Goal: Go to known website: Access a specific website the user already knows

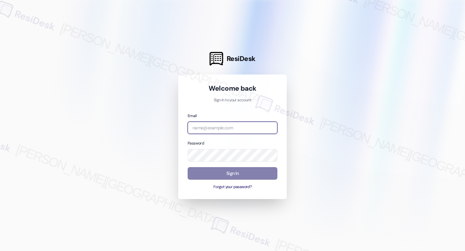
click at [217, 126] on input "email" at bounding box center [233, 128] width 90 height 13
click at [232, 132] on input "crewfors" at bounding box center [233, 128] width 90 height 13
type input "c"
type input "automated-surveys-crawford_hoying-raven.forrosuelo@crawford_[DOMAIN_NAME]"
